Goal: Task Accomplishment & Management: Use online tool/utility

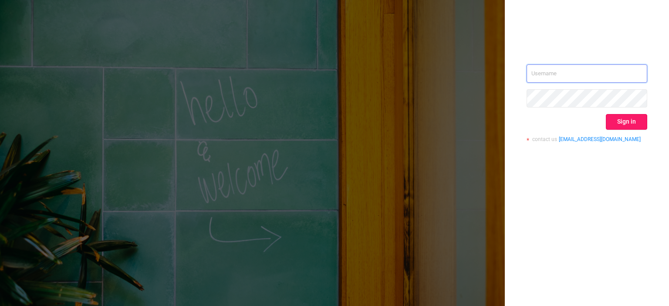
type input "tosh@buzzoola.com"
click at [629, 123] on button "Sign in" at bounding box center [626, 122] width 41 height 16
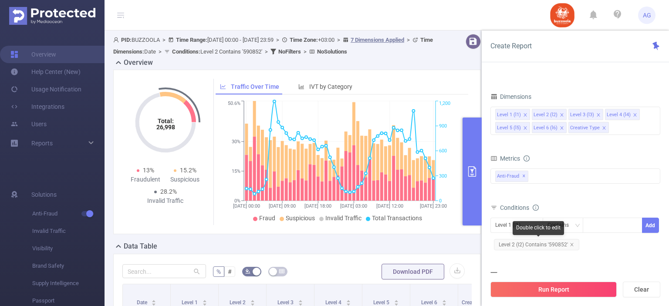
click at [562, 244] on span "Level 2 (l2) Contains '590852'" at bounding box center [536, 244] width 85 height 11
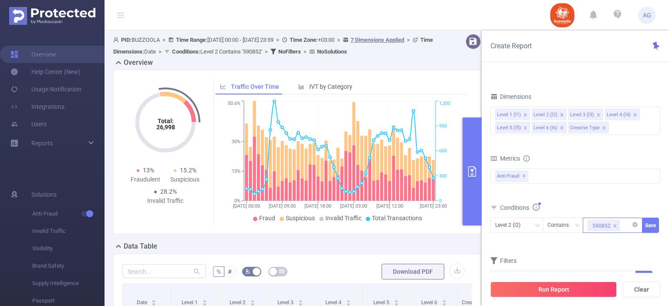
click at [613, 224] on icon "icon: close" at bounding box center [615, 226] width 4 height 4
click at [603, 227] on div "590852" at bounding box center [613, 225] width 50 height 14
paste input "583324"
type input "583324"
click at [613, 240] on li "583324" at bounding box center [613, 242] width 60 height 14
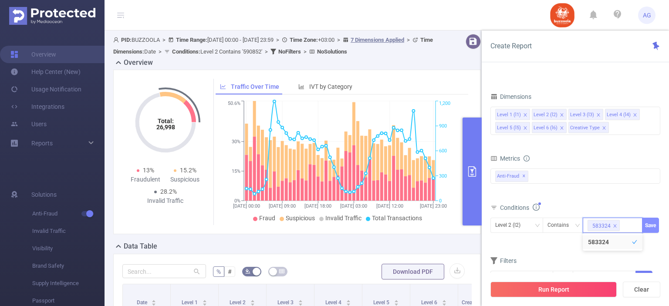
click at [657, 226] on button "Save" at bounding box center [650, 225] width 17 height 15
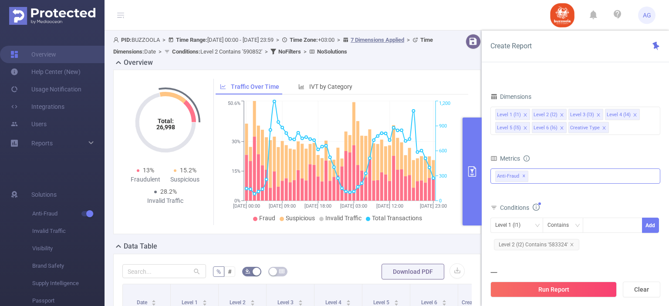
click at [522, 176] on span "✕" at bounding box center [523, 176] width 3 height 10
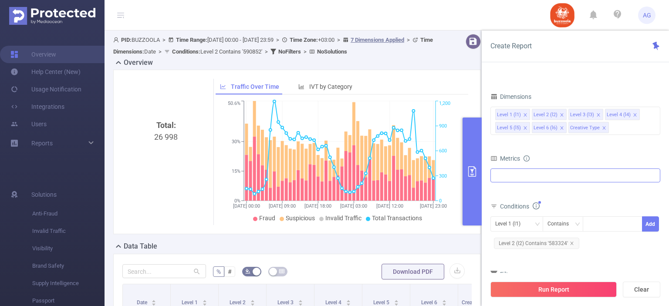
click at [523, 176] on div at bounding box center [575, 176] width 170 height 14
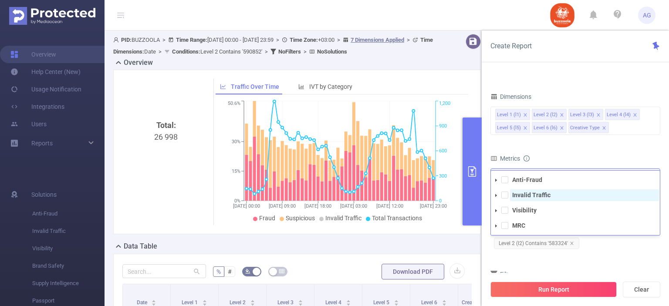
click at [511, 197] on span "Invalid Traffic" at bounding box center [584, 195] width 149 height 12
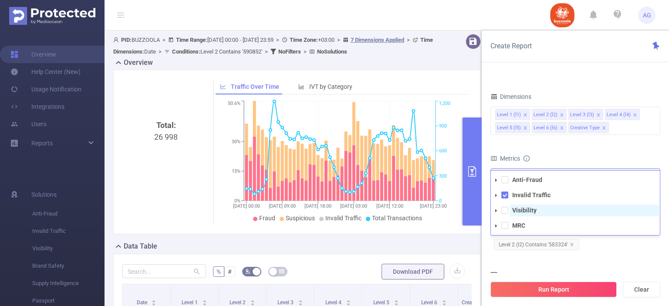
click at [512, 213] on strong "Visibility" at bounding box center [524, 210] width 24 height 7
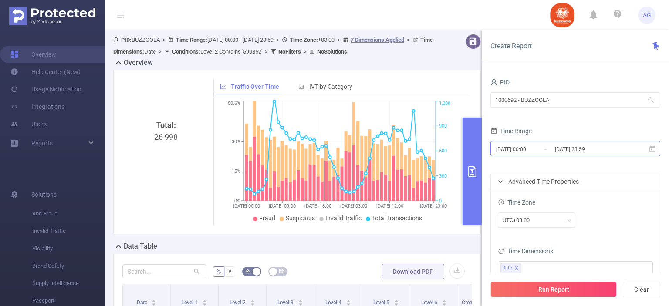
click at [526, 153] on input "[DATE] 00:00" at bounding box center [530, 149] width 71 height 12
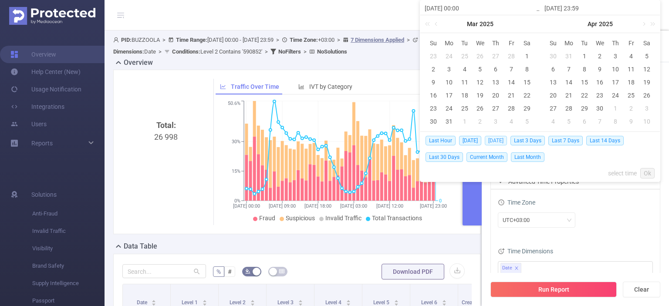
click at [498, 142] on span "[DATE]" at bounding box center [496, 141] width 22 height 10
type input "[DATE] 00:00"
type input "[DATE] 23:59"
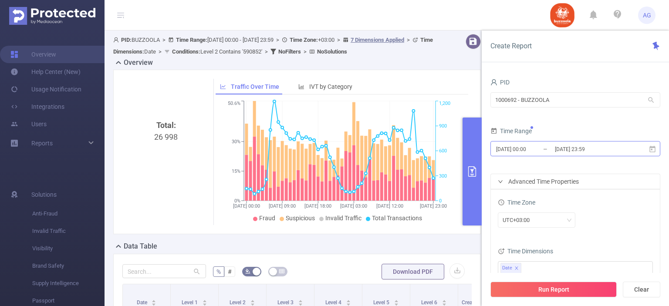
click at [520, 155] on input "[DATE] 00:00" at bounding box center [530, 149] width 71 height 12
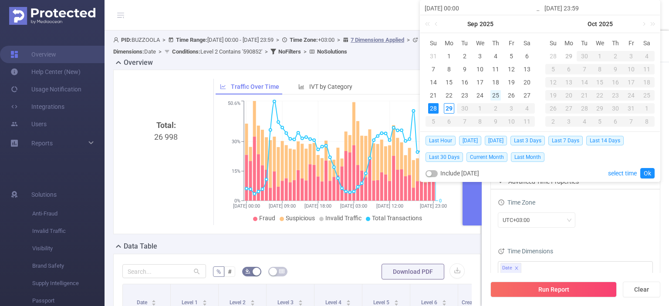
click at [495, 96] on div "25" at bounding box center [495, 95] width 10 height 10
click at [430, 108] on div "28" at bounding box center [433, 108] width 10 height 10
type input "[DATE] 00:00"
click at [645, 172] on link "Ok" at bounding box center [647, 173] width 14 height 10
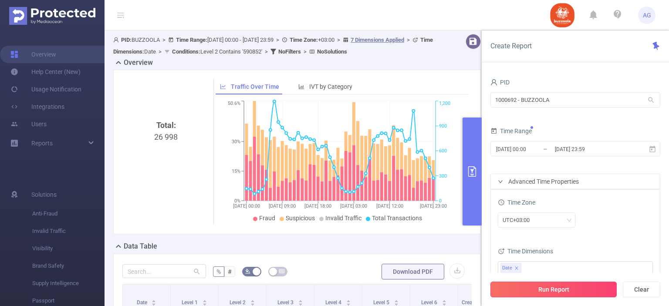
click at [588, 288] on button "Run Report" at bounding box center [553, 290] width 126 height 16
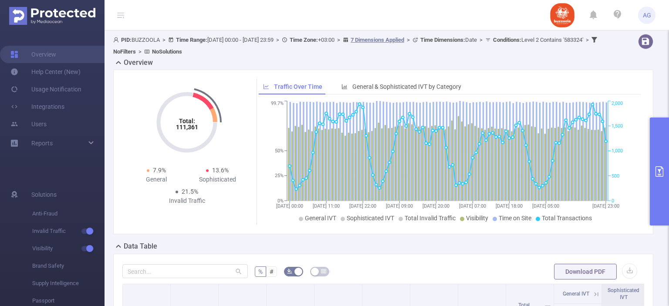
click at [183, 244] on div "Data Table" at bounding box center [386, 247] width 547 height 12
click at [622, 269] on button "button" at bounding box center [629, 271] width 15 height 15
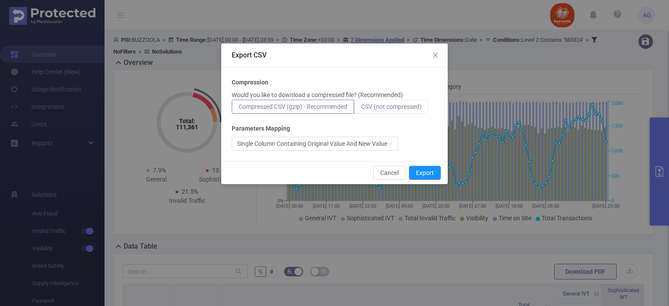
click at [393, 107] on span "CSV (not compressed)" at bounding box center [391, 106] width 61 height 7
click at [361, 109] on input "CSV (not compressed)" at bounding box center [361, 109] width 0 height 0
click at [418, 172] on button "Export" at bounding box center [425, 173] width 32 height 14
